Goal: Task Accomplishment & Management: Manage account settings

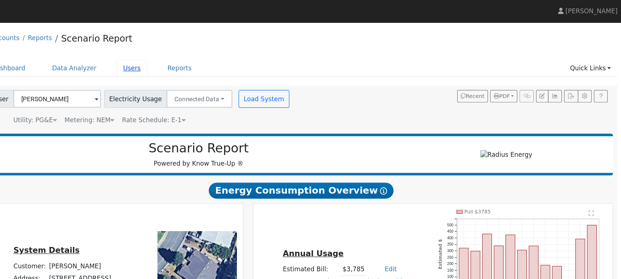
click at [204, 58] on link "Users" at bounding box center [212, 57] width 26 height 14
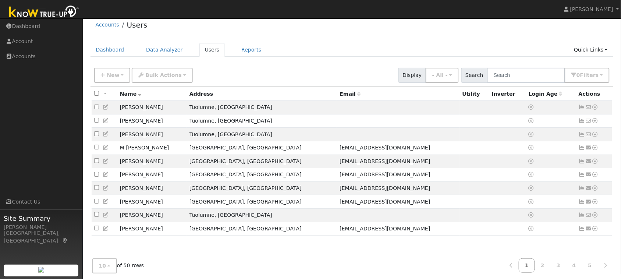
scroll to position [11, 0]
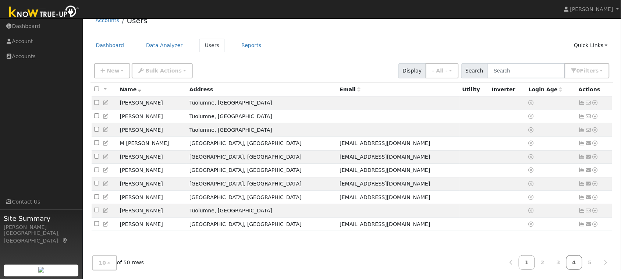
click at [576, 263] on link "4" at bounding box center [574, 262] width 16 height 14
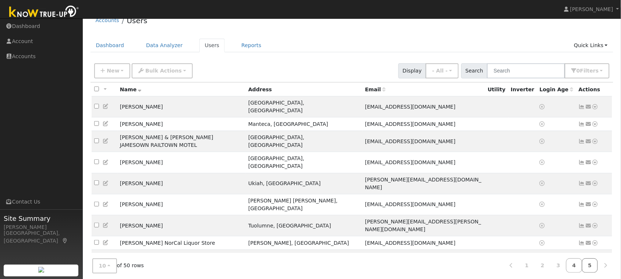
click at [590, 262] on link "5" at bounding box center [590, 265] width 16 height 14
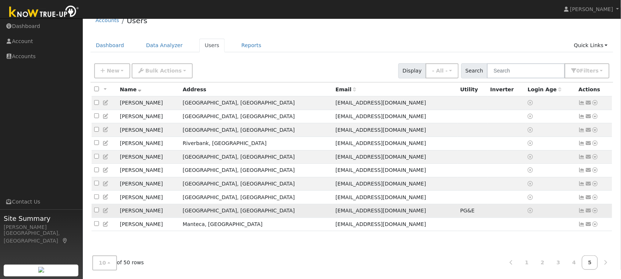
click at [596, 213] on icon at bounding box center [595, 210] width 7 height 5
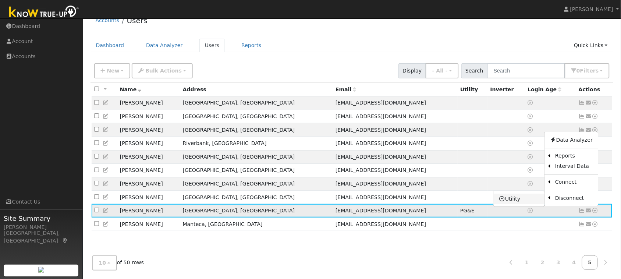
click at [515, 202] on link "Utility" at bounding box center [519, 198] width 51 height 10
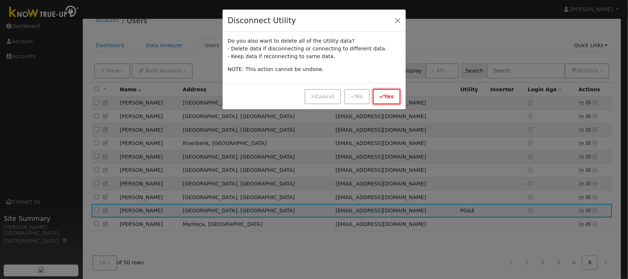
click at [389, 97] on button "Yes" at bounding box center [387, 96] width 28 height 15
